Goal: Check status: Check status

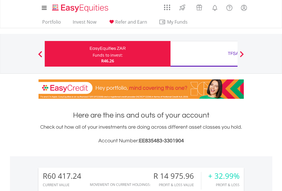
scroll to position [55, 90]
click at [93, 54] on div "Funds to invest:" at bounding box center [108, 56] width 30 height 6
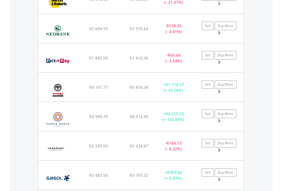
scroll to position [55, 90]
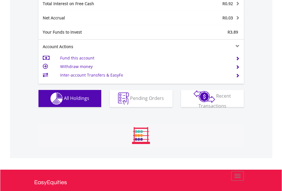
scroll to position [55, 90]
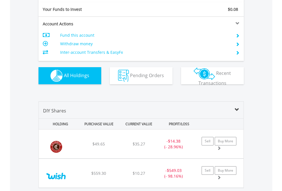
scroll to position [635, 0]
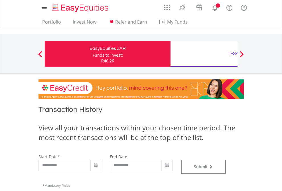
type input "**********"
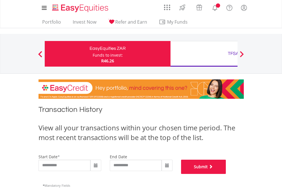
click at [226, 174] on button "Submit" at bounding box center [203, 167] width 45 height 14
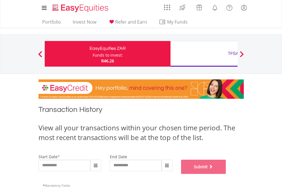
scroll to position [231, 0]
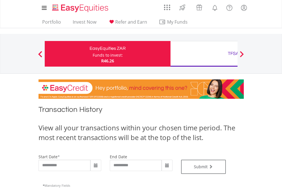
click at [204, 54] on div "TFSA" at bounding box center [233, 54] width 119 height 8
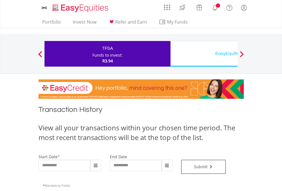
type input "**********"
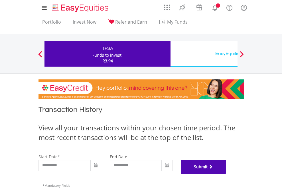
click at [226, 174] on button "Submit" at bounding box center [203, 167] width 45 height 14
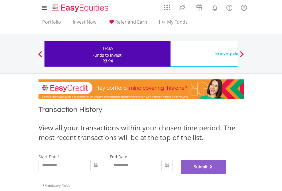
scroll to position [231, 0]
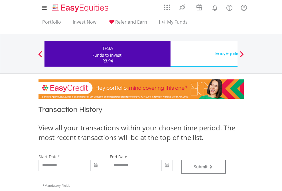
click at [204, 54] on div "EasyEquities USD" at bounding box center [233, 54] width 119 height 8
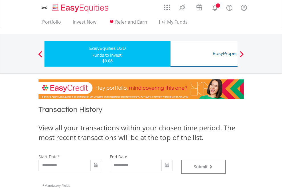
type input "**********"
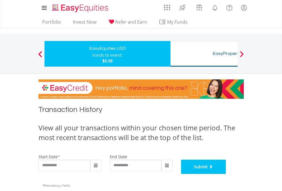
click at [226, 174] on button "Submit" at bounding box center [203, 167] width 45 height 14
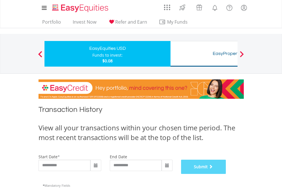
scroll to position [231, 0]
